Goal: Transaction & Acquisition: Purchase product/service

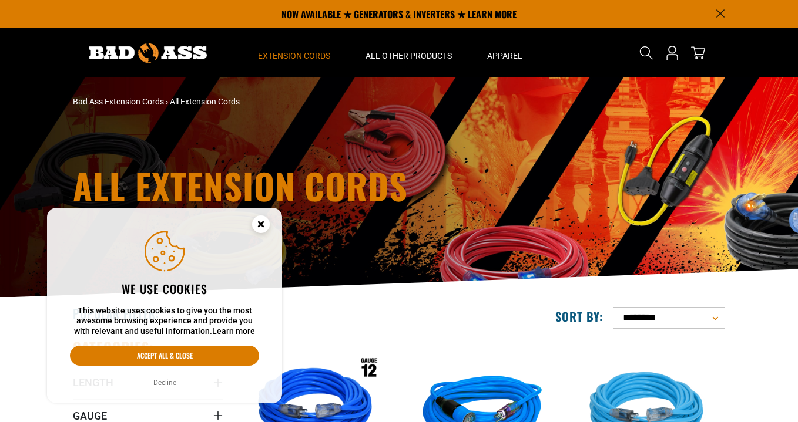
click at [262, 223] on icon "Cookie Consent" at bounding box center [260, 224] width 4 height 4
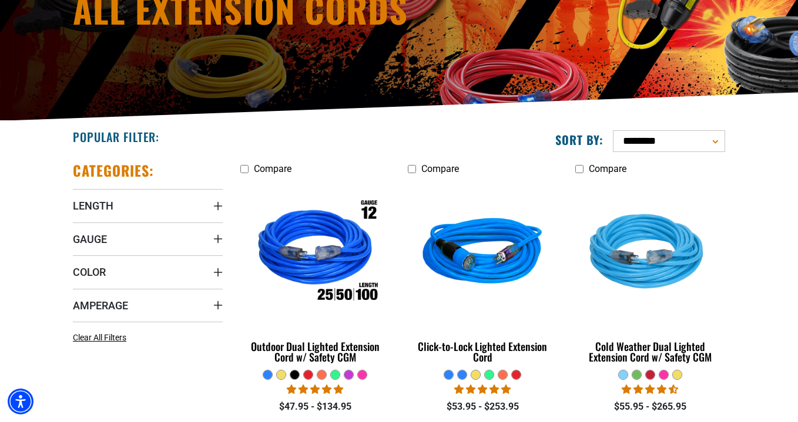
scroll to position [196, 0]
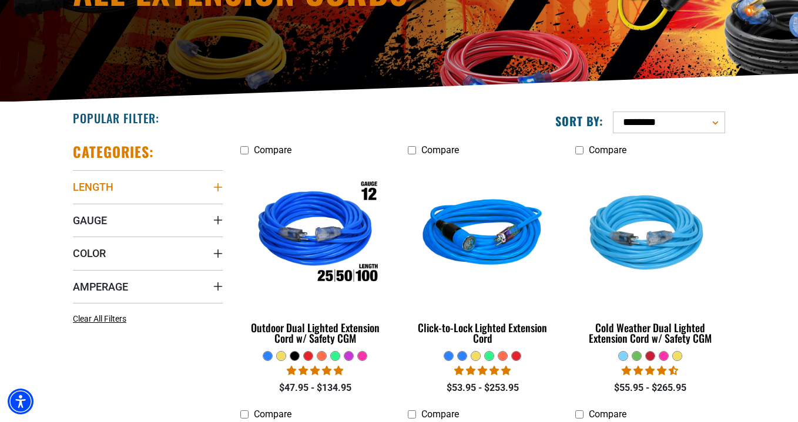
click at [102, 190] on span "Length" at bounding box center [93, 187] width 41 height 14
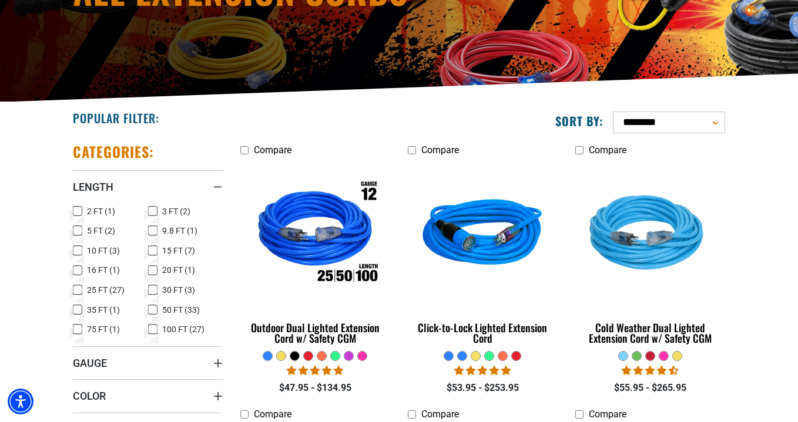
click at [155, 129] on div "Popular Filter:" at bounding box center [231, 117] width 335 height 31
click at [101, 360] on span "Gauge" at bounding box center [90, 364] width 34 height 14
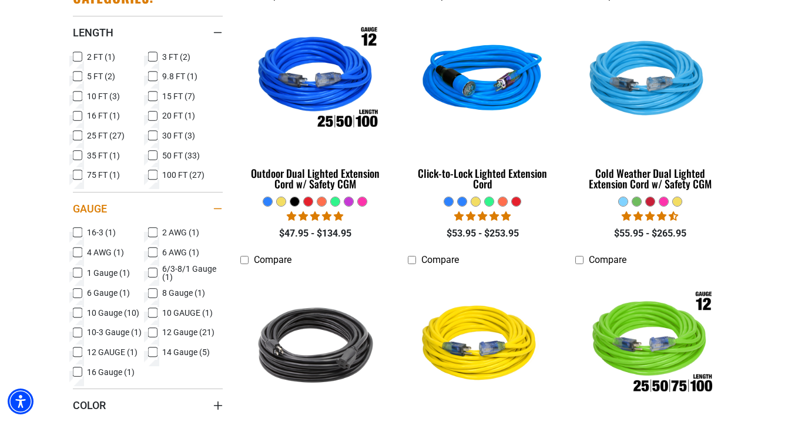
scroll to position [370, 0]
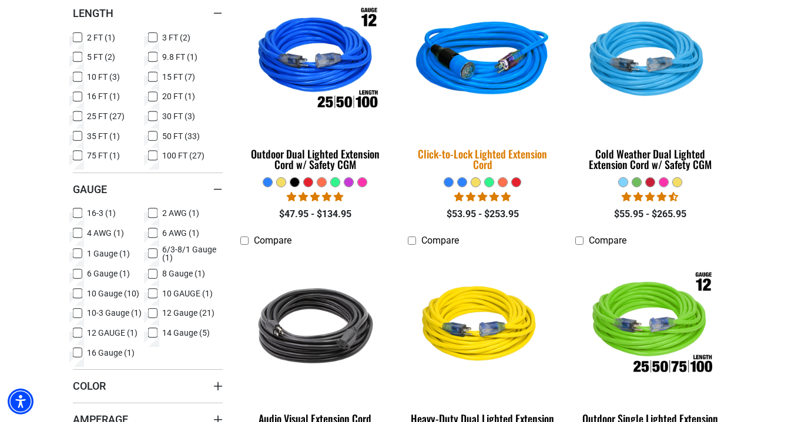
click at [481, 67] on img at bounding box center [482, 61] width 164 height 150
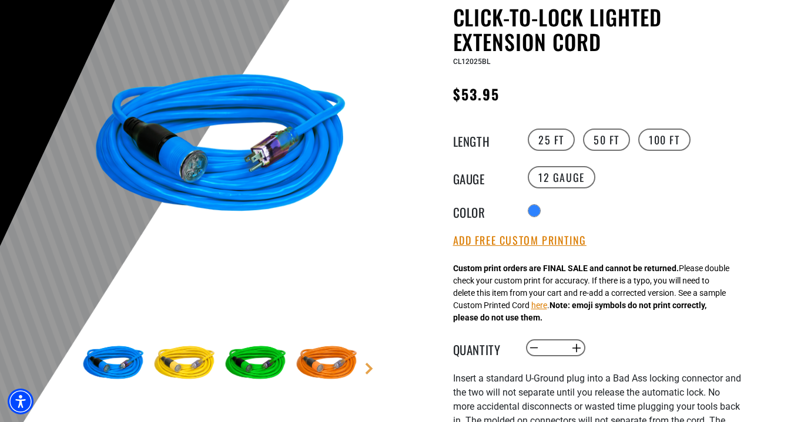
scroll to position [136, 0]
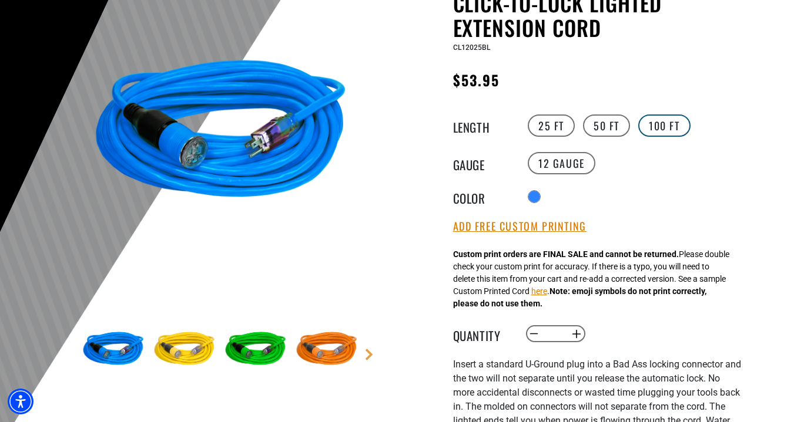
click at [667, 125] on label "100 FT" at bounding box center [664, 126] width 52 height 22
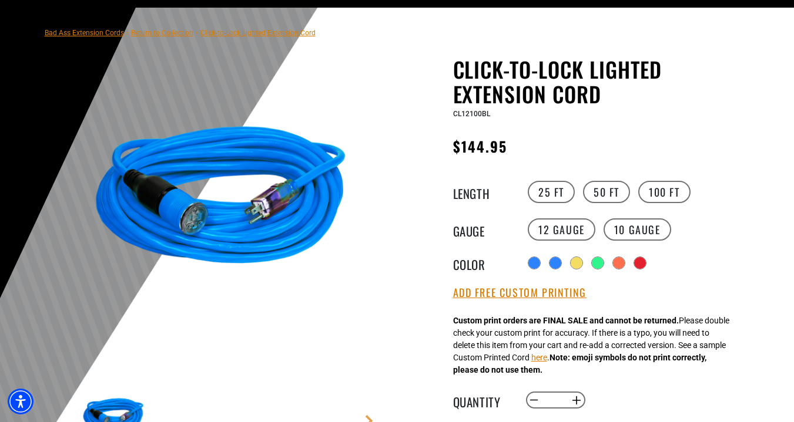
scroll to position [125, 0]
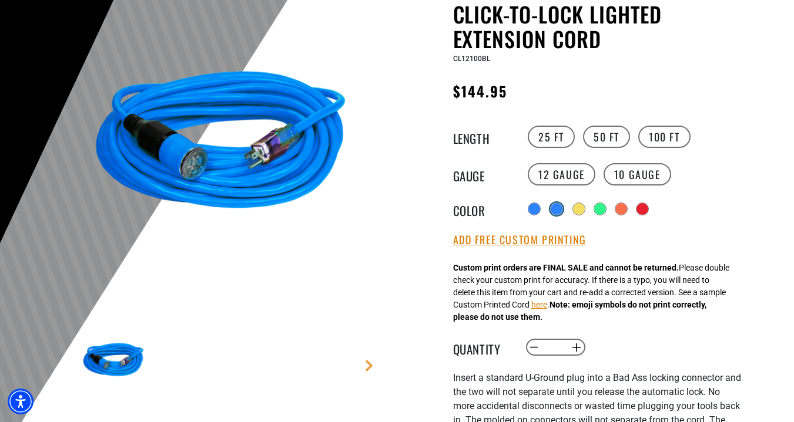
click at [559, 209] on div "products.product.variant_sold_out_or_unavailable" at bounding box center [556, 209] width 12 height 12
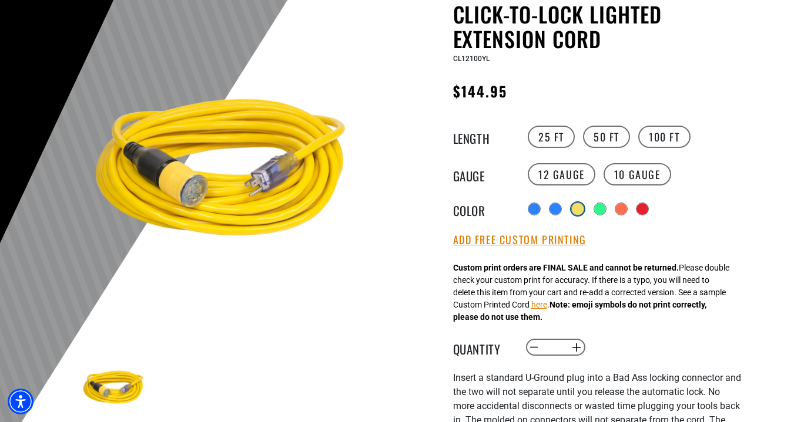
click at [578, 209] on div "products.product.variant_sold_out_or_unavailable" at bounding box center [578, 209] width 12 height 12
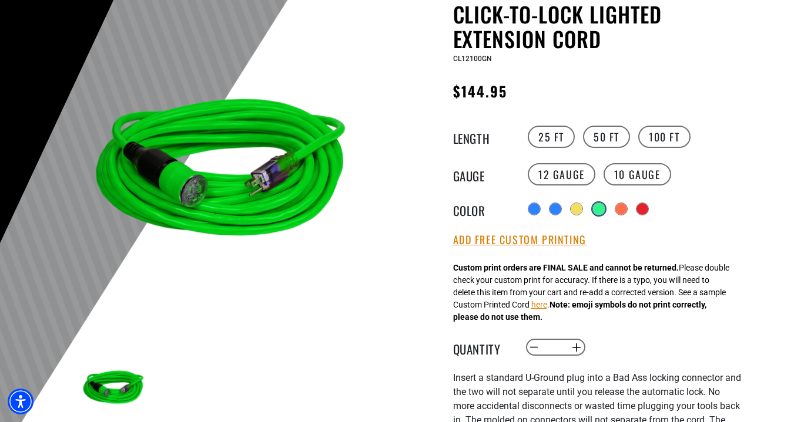
click at [601, 210] on div "products.product.variant_sold_out_or_unavailable" at bounding box center [599, 209] width 12 height 12
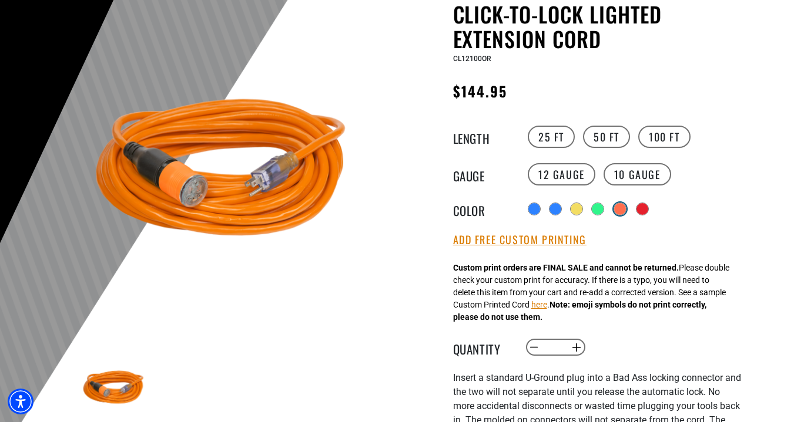
click at [622, 211] on div "products.product.variant_sold_out_or_unavailable" at bounding box center [620, 209] width 12 height 12
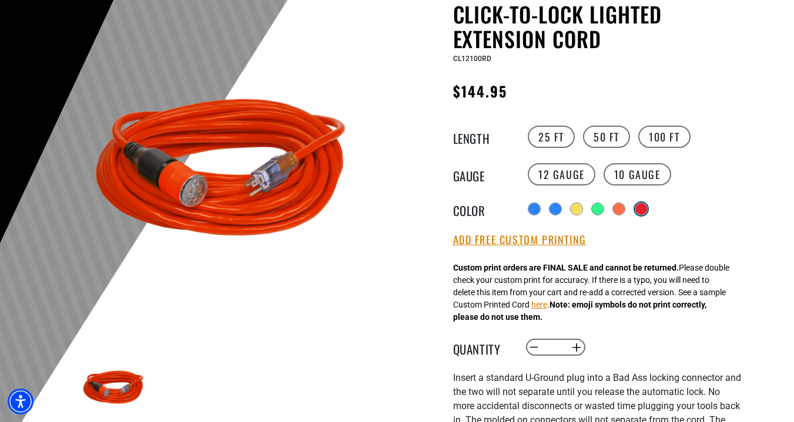
click at [644, 211] on div "products.product.variant_sold_out_or_unavailable" at bounding box center [641, 209] width 12 height 12
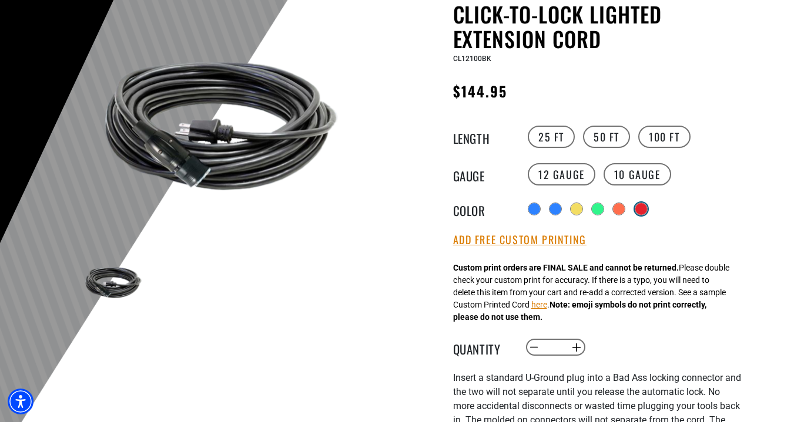
click at [644, 211] on div "products.product.variant_sold_out_or_unavailable" at bounding box center [641, 209] width 12 height 12
click at [618, 210] on div "products.product.variant_sold_out_or_unavailable" at bounding box center [620, 209] width 12 height 12
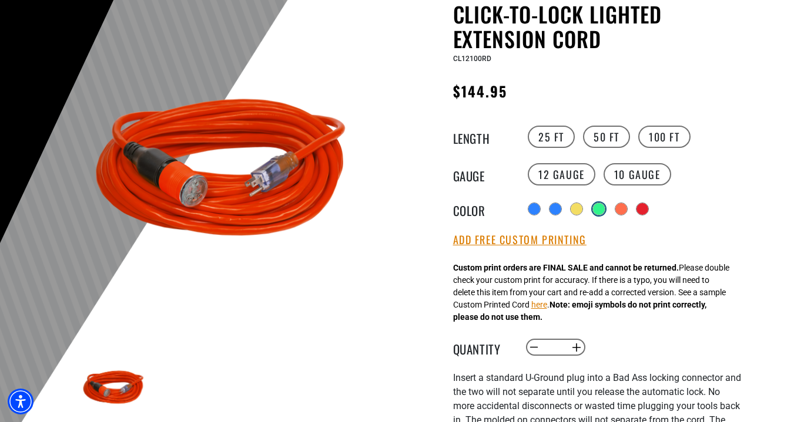
click at [597, 209] on div "products.product.variant_sold_out_or_unavailable" at bounding box center [599, 209] width 12 height 12
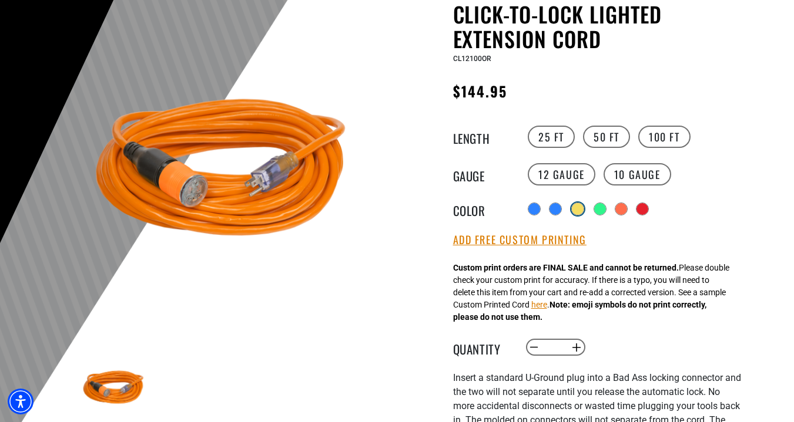
click at [576, 209] on div "products.product.variant_sold_out_or_unavailable" at bounding box center [578, 209] width 12 height 12
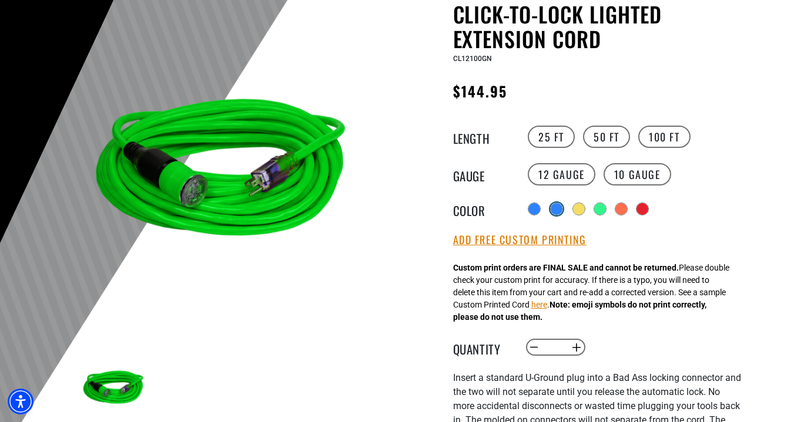
click at [552, 207] on div "products.product.variant_sold_out_or_unavailable" at bounding box center [556, 209] width 12 height 12
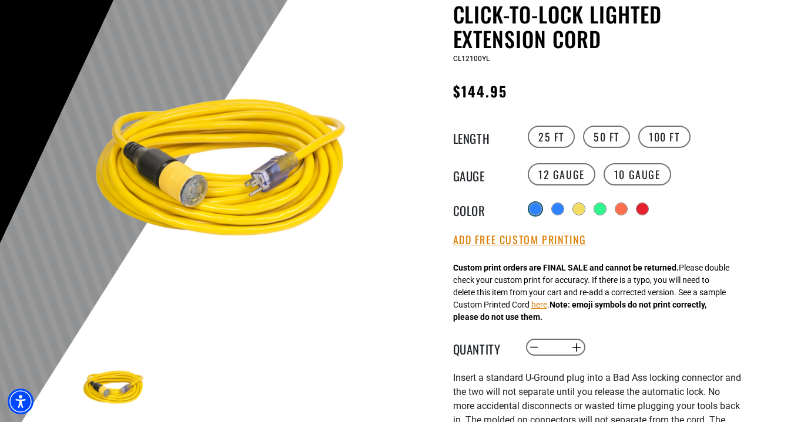
click at [534, 209] on div at bounding box center [535, 209] width 12 height 12
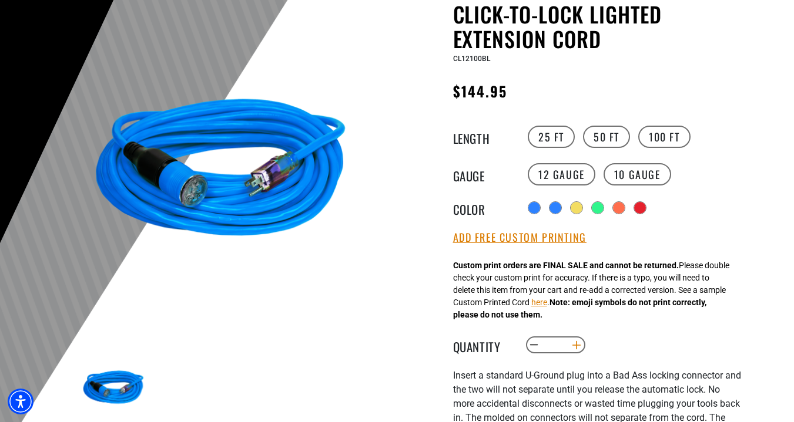
click at [576, 349] on button "Increase quantity for Click-to-Lock Lighted Extension Cord" at bounding box center [576, 345] width 18 height 20
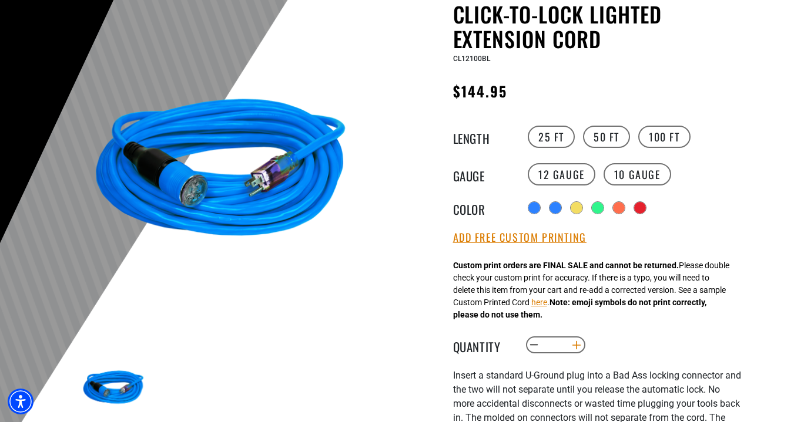
click at [576, 349] on button "Increase quantity for Click-to-Lock Lighted Extension Cord" at bounding box center [576, 345] width 18 height 20
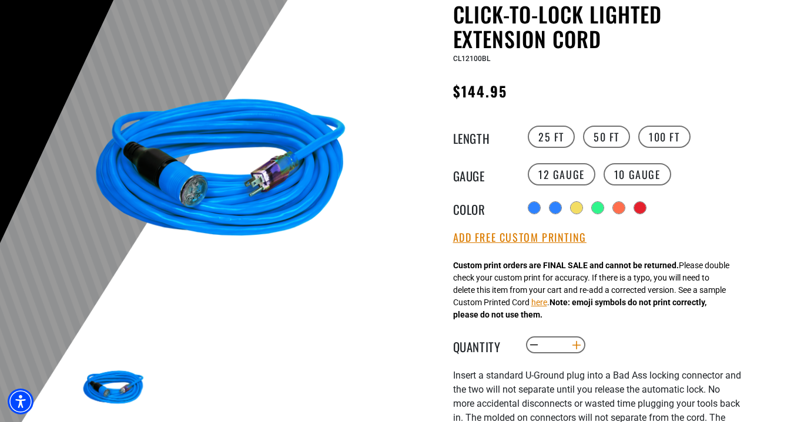
click at [576, 348] on button "Increase quantity for Click-to-Lock Lighted Extension Cord" at bounding box center [576, 345] width 18 height 20
type input "**"
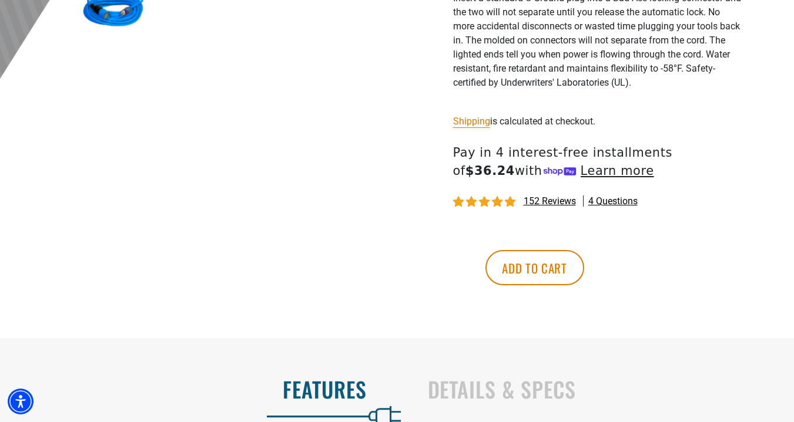
scroll to position [503, 0]
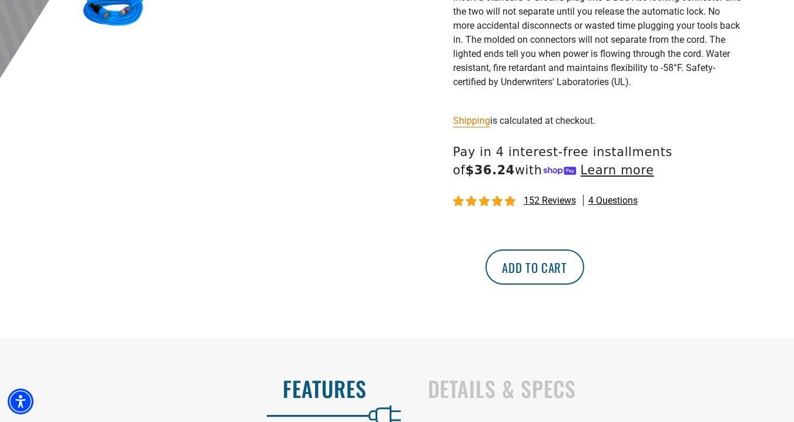
click at [584, 274] on button "Add to cart" at bounding box center [534, 267] width 99 height 35
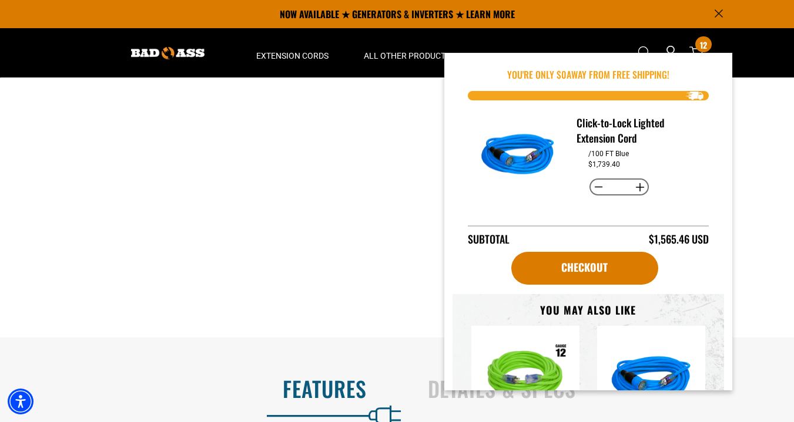
scroll to position [0, 0]
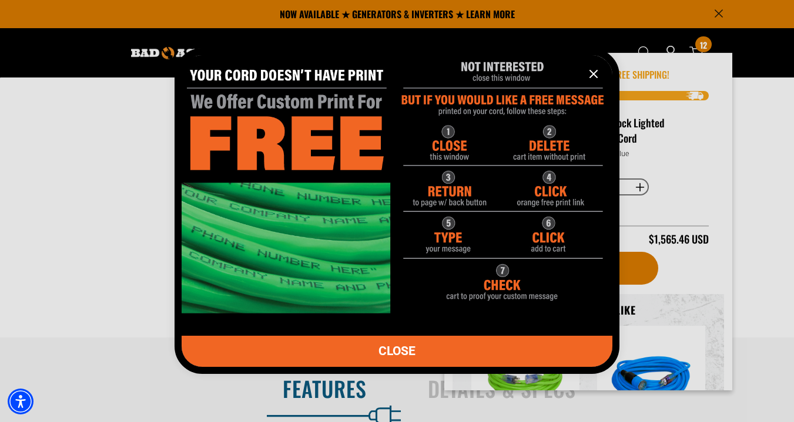
click at [474, 357] on link "CLOSE" at bounding box center [397, 351] width 431 height 31
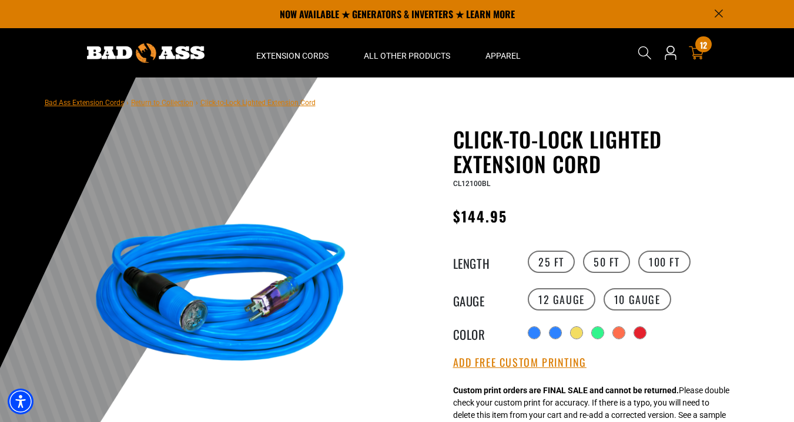
click at [698, 46] on div "12 12 items" at bounding box center [703, 44] width 16 height 16
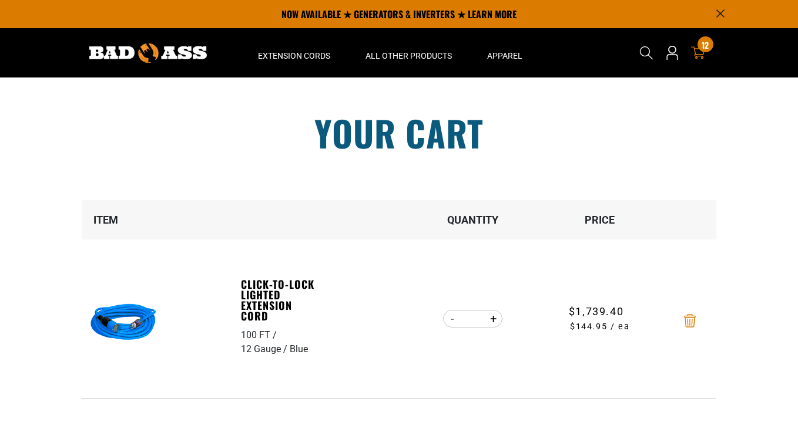
click at [692, 324] on icon "Remove Click-to-Lock Lighted Extension Cord - 100 FT / 12 Gauge / Blue" at bounding box center [690, 321] width 12 height 14
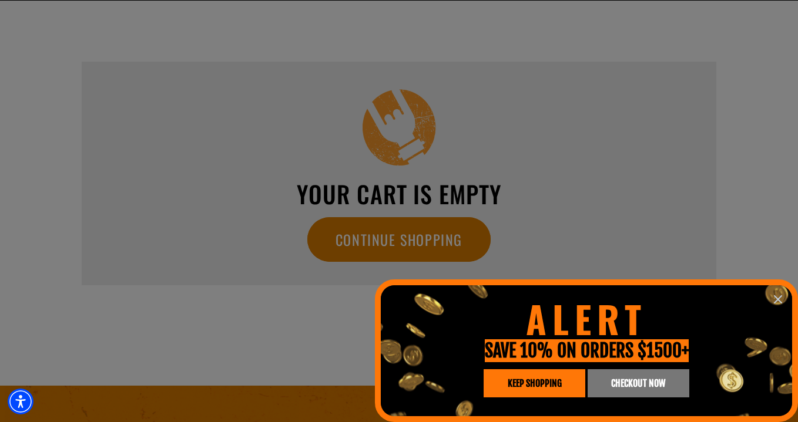
scroll to position [79, 0]
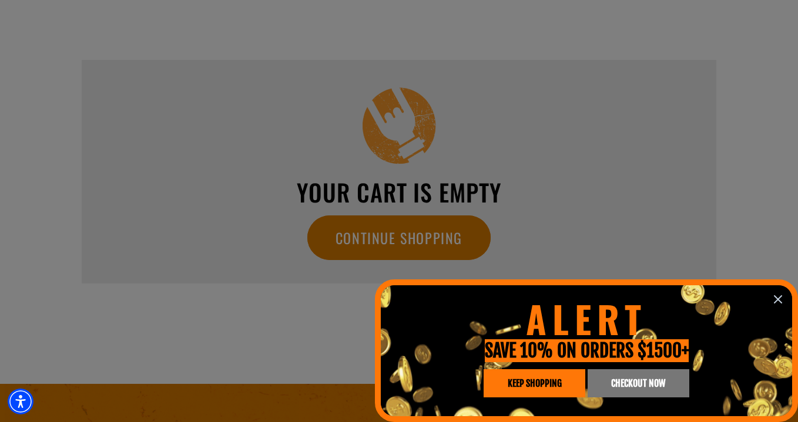
click at [555, 390] on link "KEEP SHOPPING" at bounding box center [534, 384] width 102 height 28
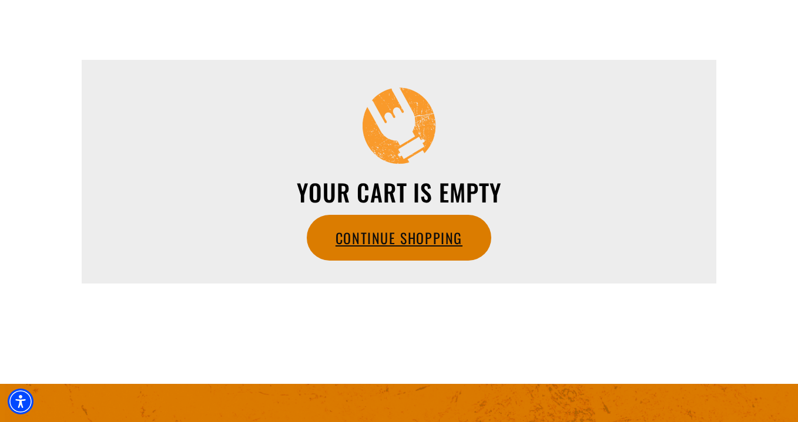
click at [436, 242] on link "Continue Shopping" at bounding box center [398, 238] width 183 height 45
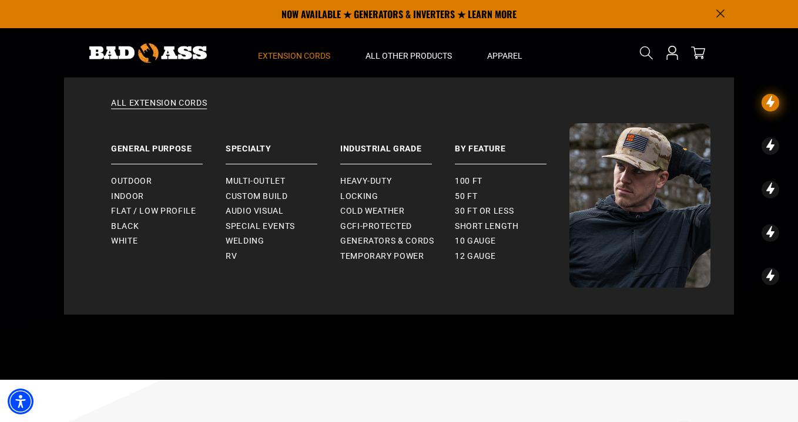
click at [286, 55] on span "Extension Cords" at bounding box center [294, 56] width 72 height 11
click at [240, 194] on span "Custom Build" at bounding box center [257, 197] width 62 height 11
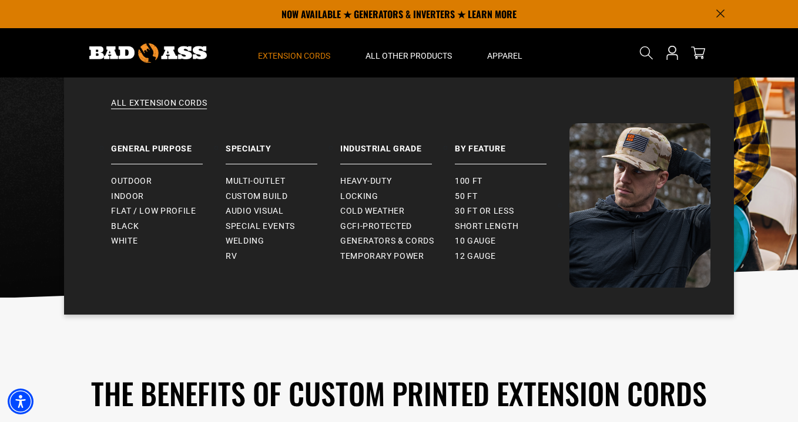
click at [304, 56] on span "Extension Cords" at bounding box center [294, 56] width 72 height 11
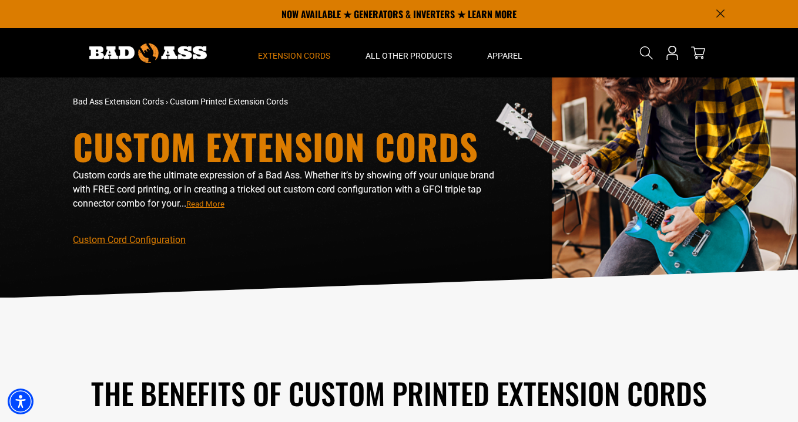
click at [300, 53] on span "Extension Cords" at bounding box center [294, 56] width 72 height 11
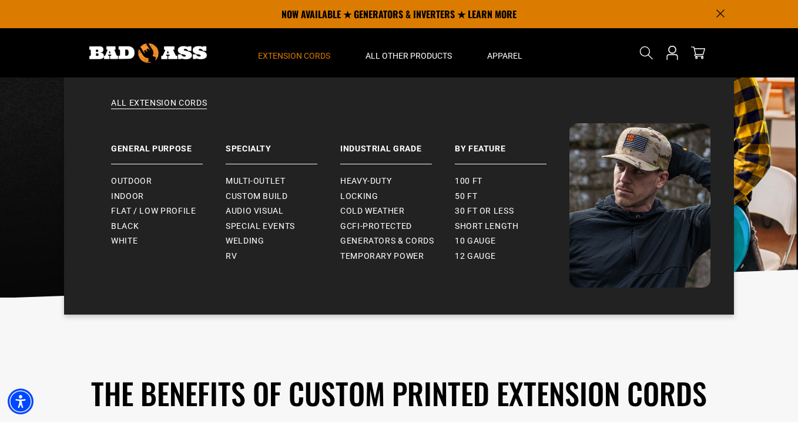
click at [295, 48] on summary "Extension Cords" at bounding box center [294, 52] width 108 height 49
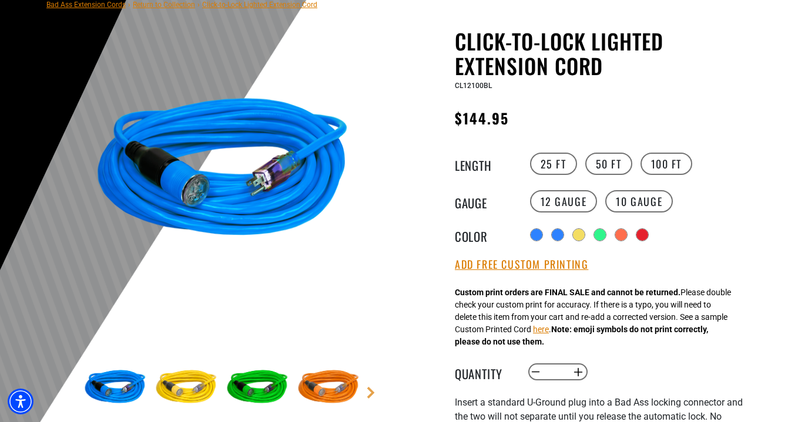
scroll to position [99, 0]
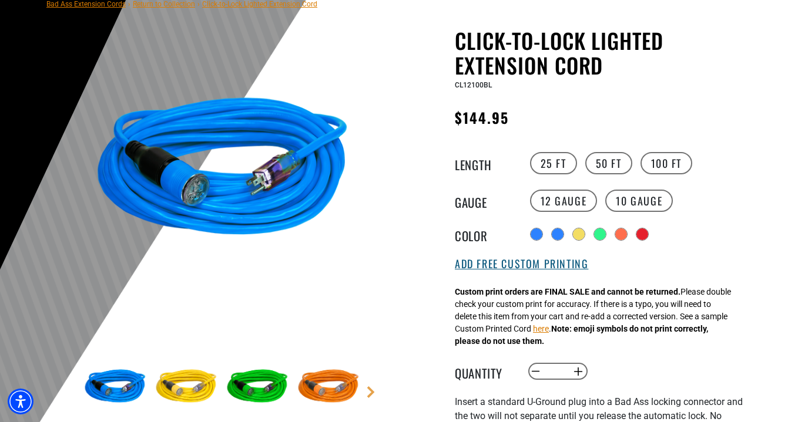
click at [574, 267] on button "Add Free Custom Printing" at bounding box center [521, 264] width 133 height 13
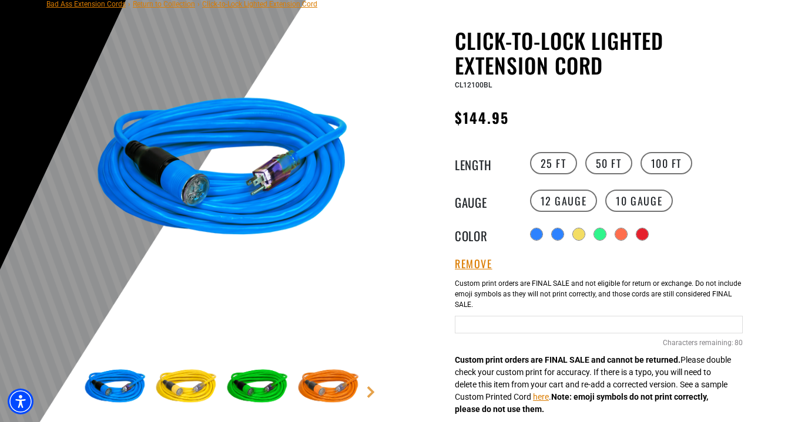
click at [466, 330] on input "Blue Cables" at bounding box center [599, 325] width 288 height 18
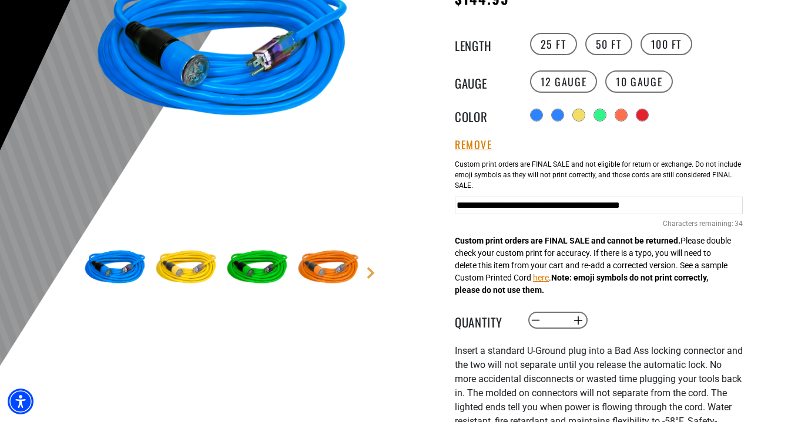
scroll to position [283, 0]
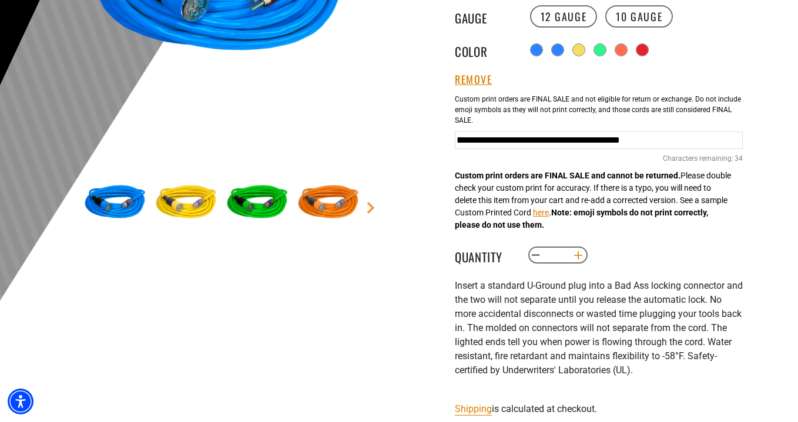
type input "**********"
click at [577, 256] on button "Increase quantity for Click-to-Lock Lighted Extension Cord" at bounding box center [578, 256] width 18 height 20
click at [580, 257] on button "Increase quantity for Click-to-Lock Lighted Extension Cord" at bounding box center [578, 256] width 18 height 20
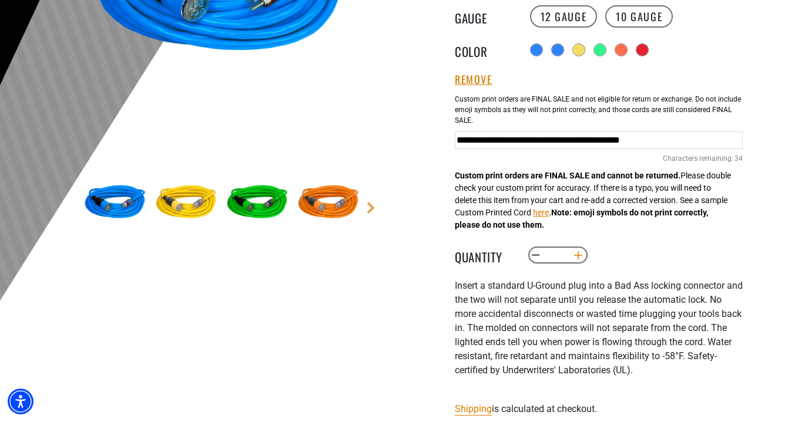
click at [580, 257] on button "Increase quantity for Click-to-Lock Lighted Extension Cord" at bounding box center [578, 256] width 18 height 20
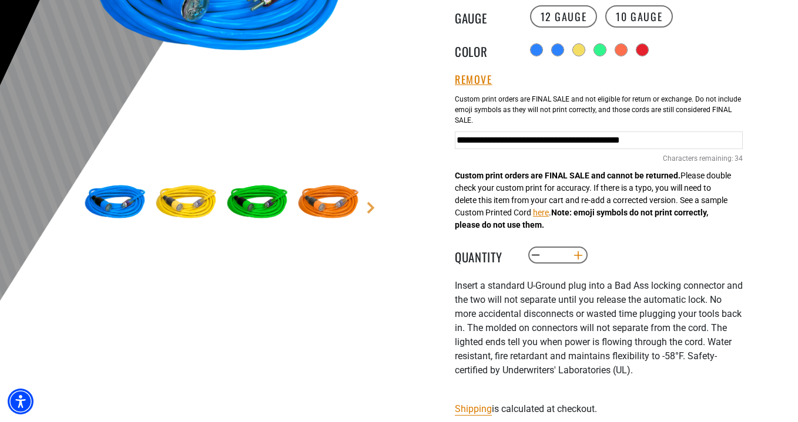
click at [580, 257] on button "Increase quantity for Click-to-Lock Lighted Extension Cord" at bounding box center [578, 256] width 18 height 20
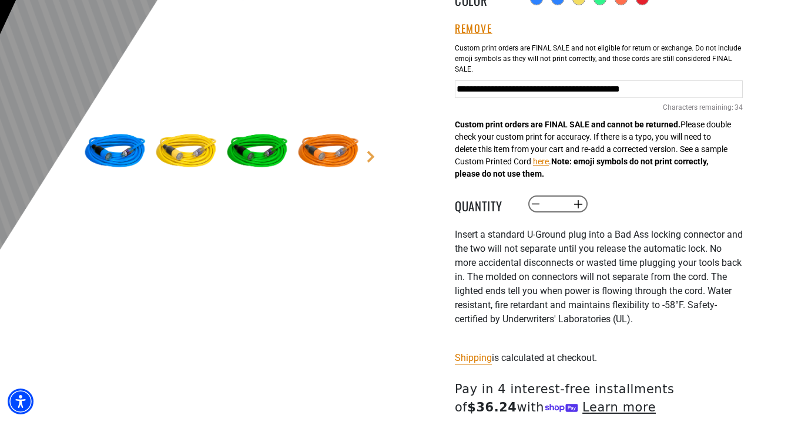
scroll to position [335, 0]
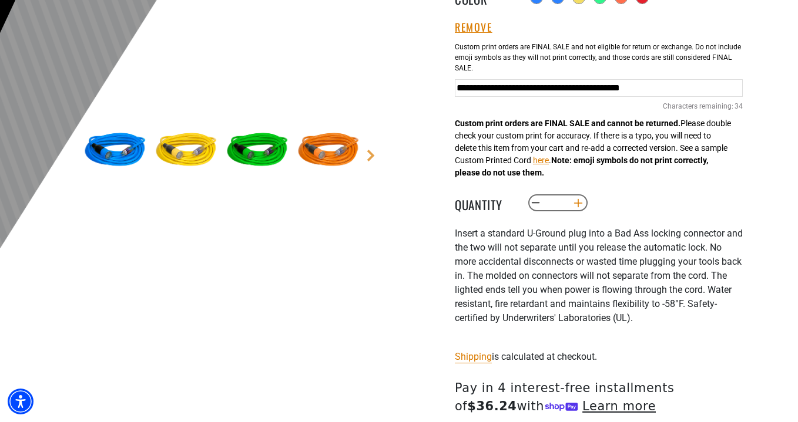
click at [580, 207] on button "Increase quantity for Click-to-Lock Lighted Extension Cord" at bounding box center [578, 203] width 18 height 20
type input "**"
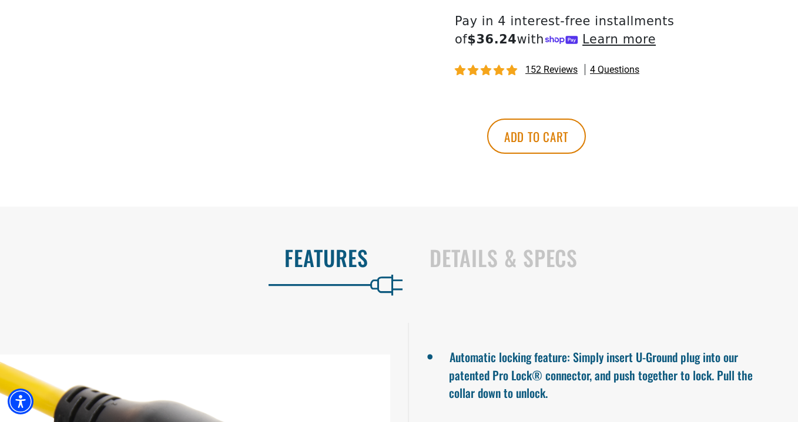
scroll to position [704, 0]
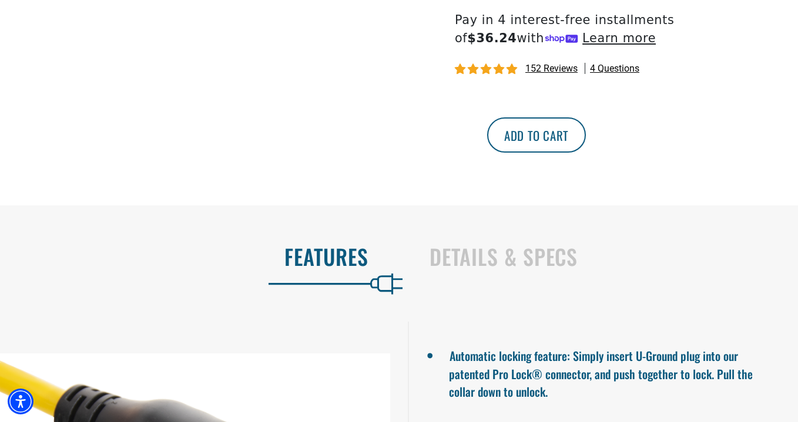
click at [586, 143] on button "Add to cart" at bounding box center [536, 134] width 99 height 35
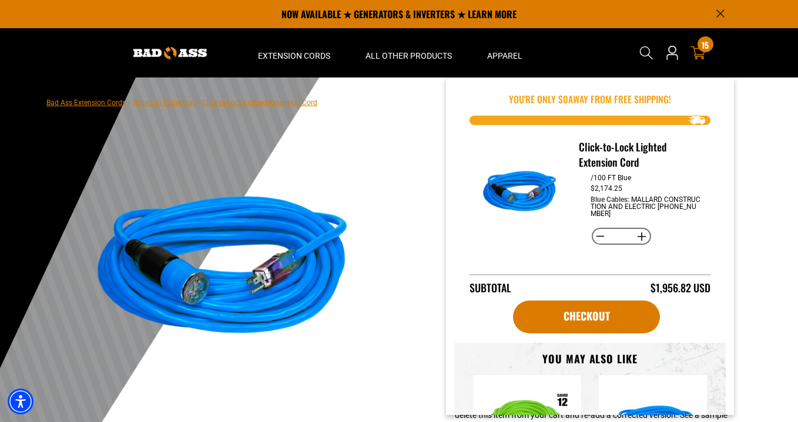
click at [704, 45] on span "15" at bounding box center [704, 45] width 7 height 9
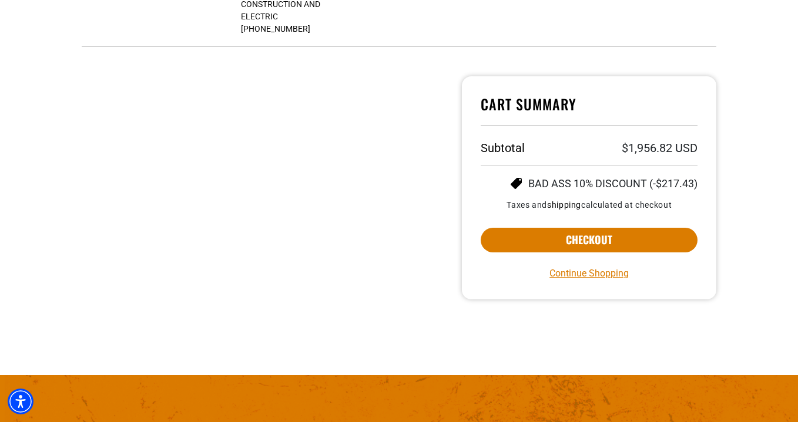
scroll to position [352, 0]
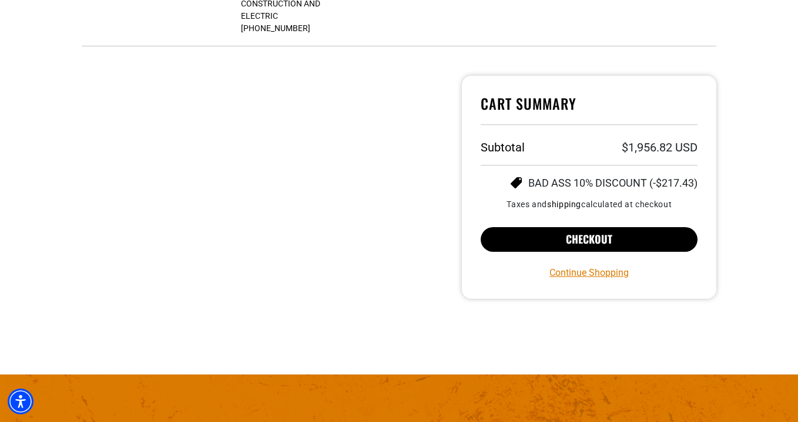
click at [626, 240] on button "Checkout" at bounding box center [589, 239] width 217 height 25
